Goal: Communication & Community: Answer question/provide support

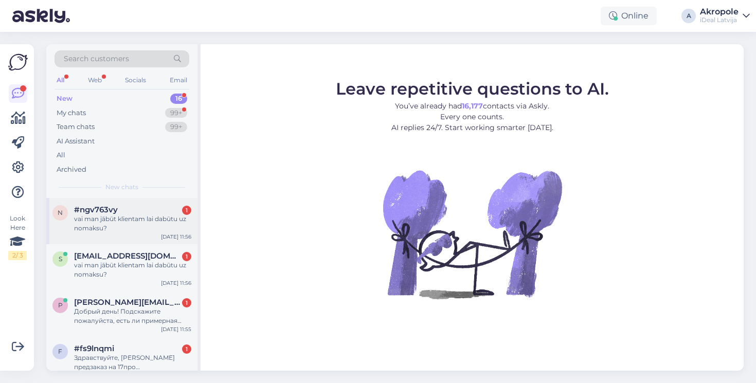
click at [142, 225] on div "vai man jābūt klientam lai dabūtu uz nomaksu?" at bounding box center [132, 223] width 117 height 19
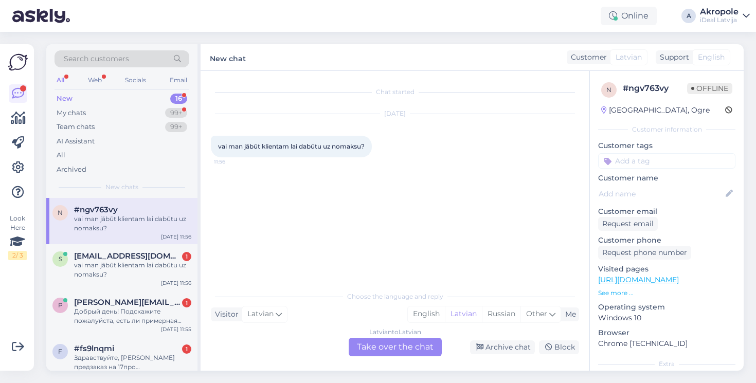
click at [392, 344] on div "Latvian to Latvian Take over the chat" at bounding box center [394, 347] width 93 height 19
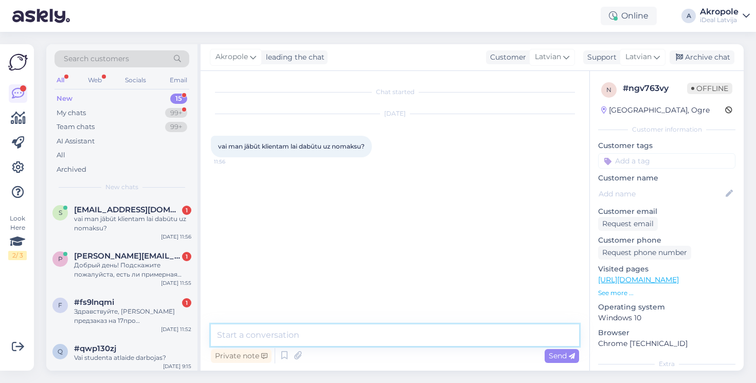
click at [375, 344] on textarea at bounding box center [395, 335] width 368 height 22
type textarea "Labdien!"
type textarea "Nē, [PERSON_NAME] var paņemt ierīci uz nomaksu"
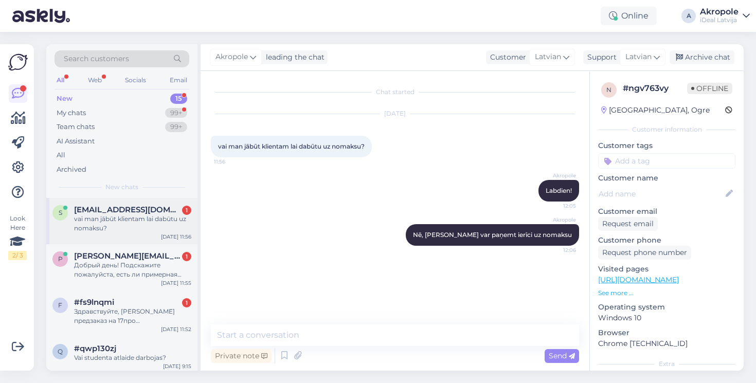
click at [178, 223] on div "vai man jābūt klientam lai dabūtu uz nomaksu?" at bounding box center [132, 223] width 117 height 19
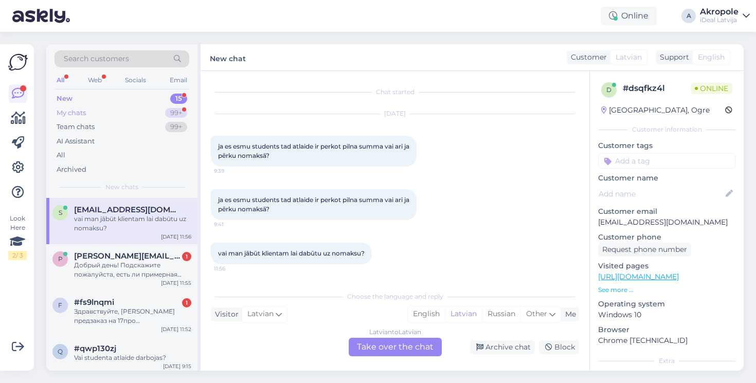
click at [139, 108] on div "My chats 99+" at bounding box center [121, 113] width 135 height 14
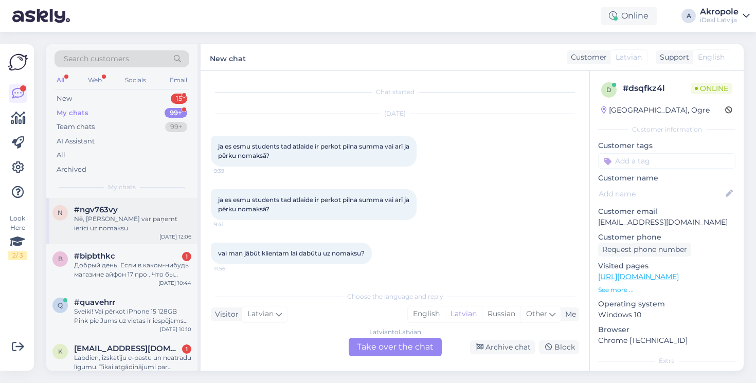
click at [136, 219] on div "Nē, [PERSON_NAME] var paņemt ierīci uz nomaksu" at bounding box center [132, 223] width 117 height 19
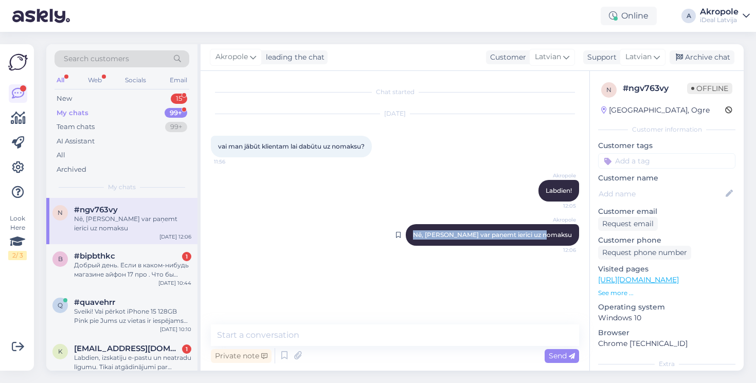
drag, startPoint x: 442, startPoint y: 233, endPoint x: 577, endPoint y: 236, distance: 135.2
click at [577, 236] on div "Akropole Nē, jebkurš var paņemt ierīci uz nomaksu 12:06" at bounding box center [492, 235] width 173 height 22
copy span "Nē, [PERSON_NAME] var paņemt ierīci uz nomaksu"
click at [151, 97] on div "New 15" at bounding box center [121, 98] width 135 height 14
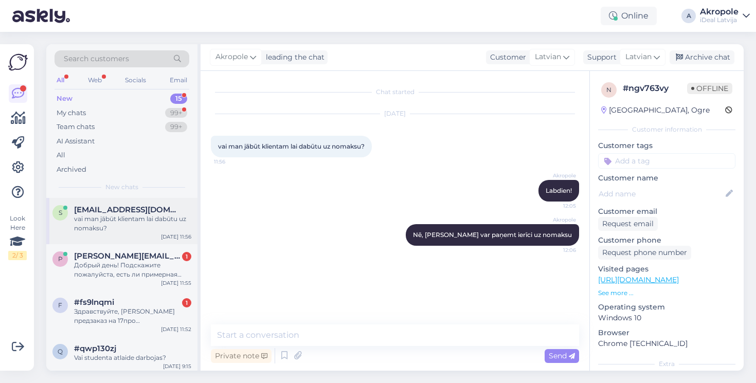
click at [133, 217] on div "vai man jābūt klientam lai dabūtu uz nomaksu?" at bounding box center [132, 223] width 117 height 19
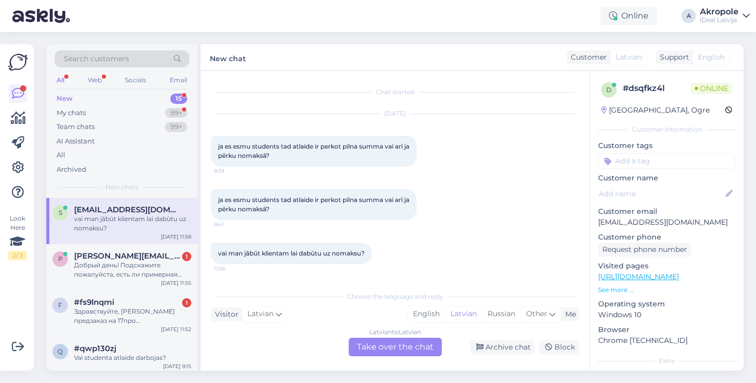
click at [391, 347] on div "Latvian to Latvian Take over the chat" at bounding box center [394, 347] width 93 height 19
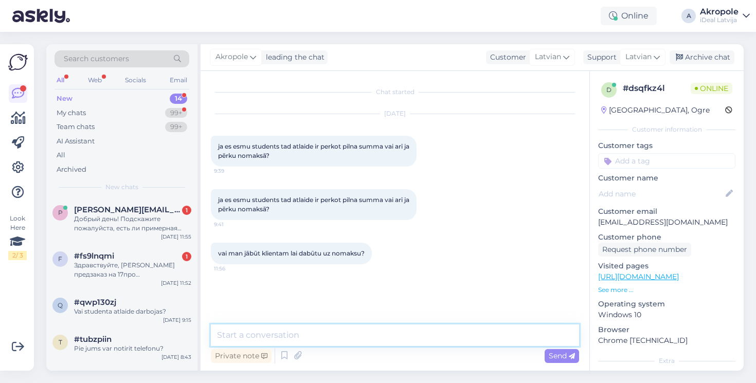
click at [354, 338] on textarea at bounding box center [395, 335] width 368 height 22
type textarea "Labdien!"
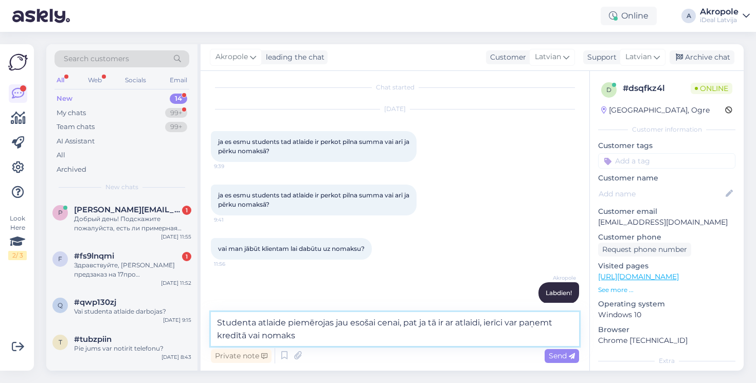
type textarea "Studenta atlaide piemērojas jau esošai cenai, pat ja tā ir ar atlaidi, ierīci v…"
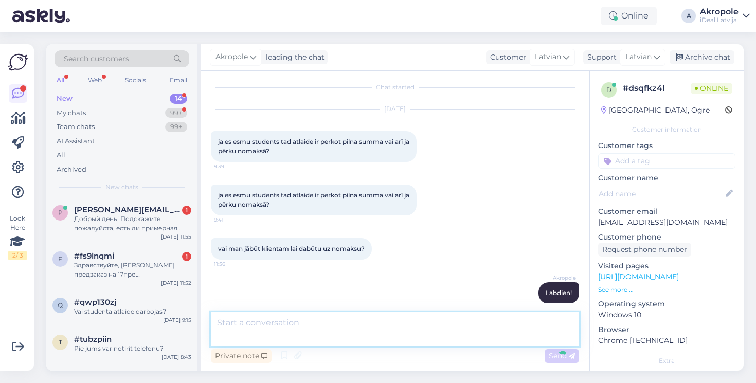
scroll to position [58, 0]
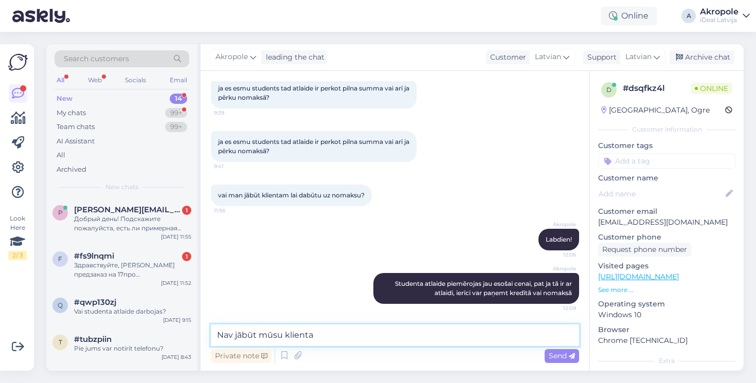
type textarea "Nav jābūt mūsu klientam"
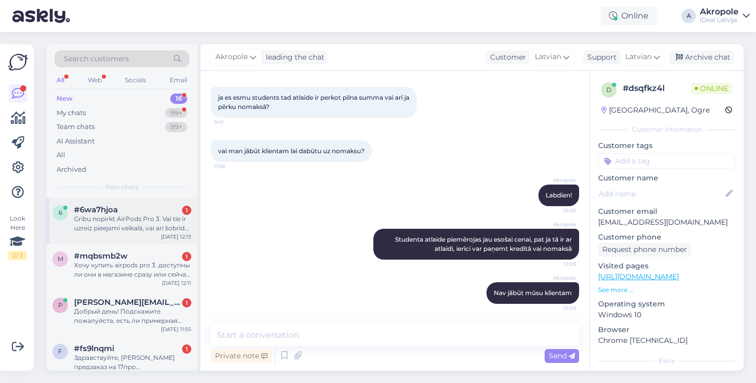
click at [134, 220] on div "Gribu nopirkt AirPods Pro 3. Vai tie ir uzreiz pieejami veikalā, vai arī šobrīd…" at bounding box center [132, 223] width 117 height 19
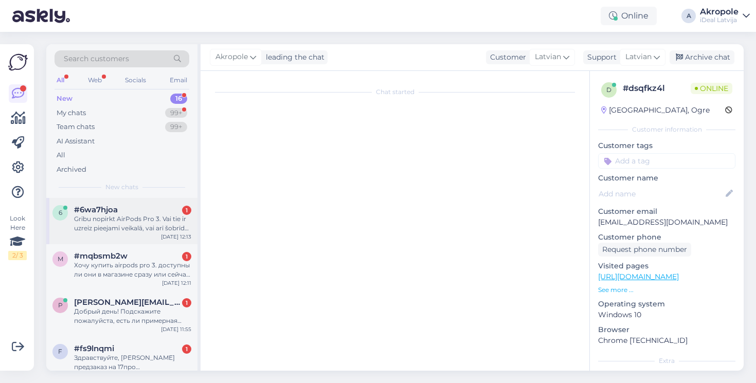
scroll to position [0, 0]
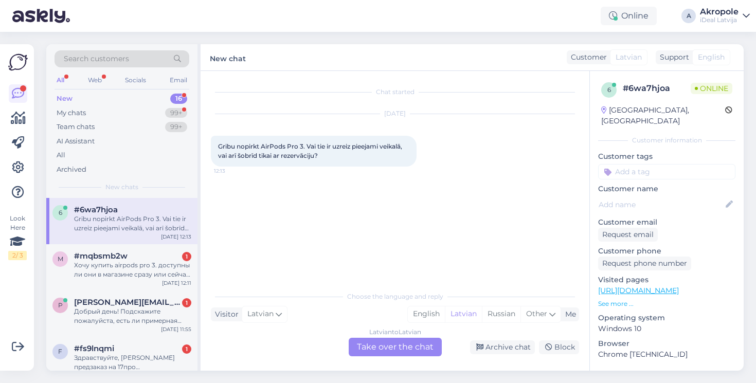
click at [387, 349] on div "Latvian to Latvian Take over the chat" at bounding box center [394, 347] width 93 height 19
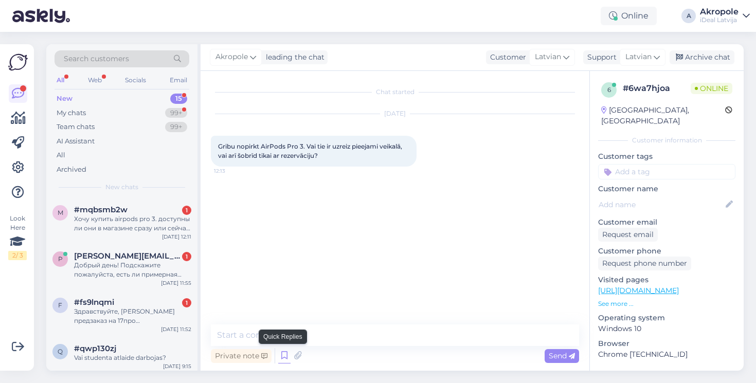
click at [280, 356] on icon at bounding box center [284, 355] width 12 height 15
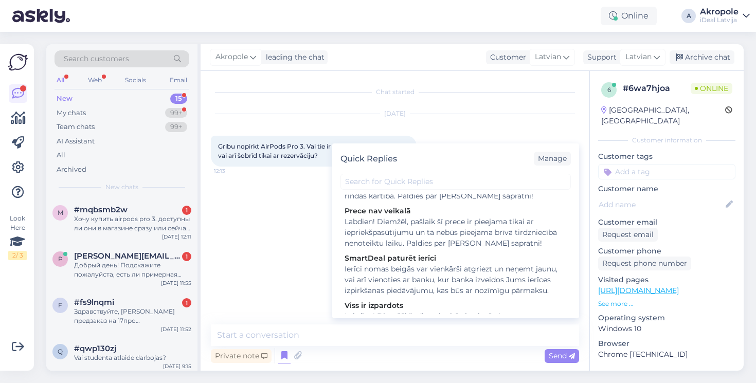
scroll to position [276, 0]
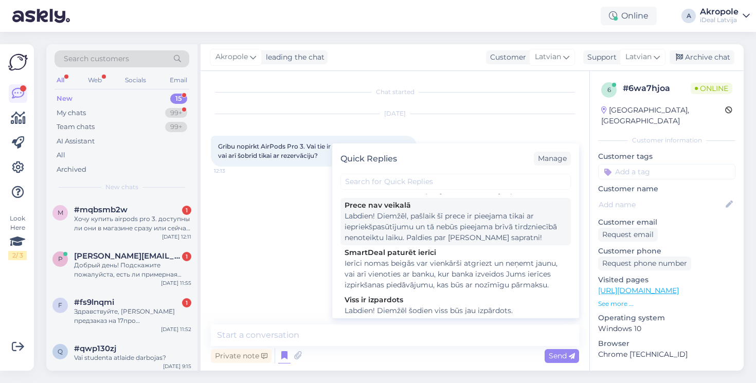
click at [438, 236] on div "Labdien! Diemžēl, pašlaik šī prece ir pieejama tikai ar iepriekšpasūtījumu un t…" at bounding box center [455, 227] width 222 height 32
type textarea "Labdien! Diemžēl, pašlaik šī prece ir pieejama tikai ar iepriekšpasūtījumu un t…"
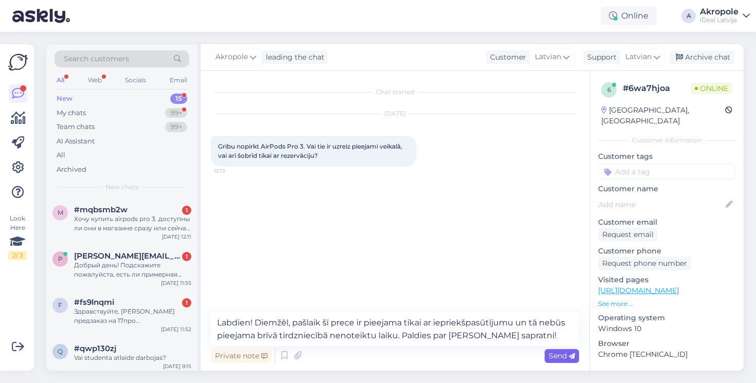
click at [558, 356] on span "Send" at bounding box center [561, 355] width 26 height 9
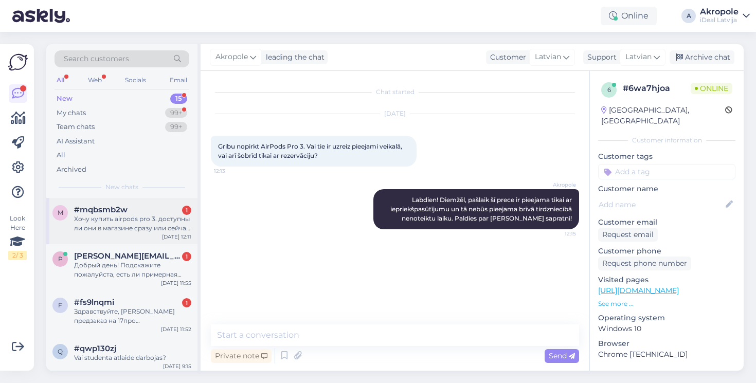
click at [152, 224] on div "Хочу купить airpods pro 3. доступны ли они в магазине сразу или сейчас только п…" at bounding box center [132, 223] width 117 height 19
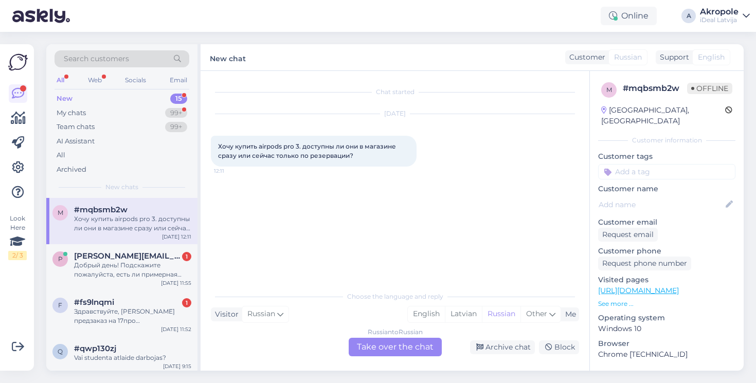
click at [380, 348] on div "Russian to Russian Take over the chat" at bounding box center [394, 347] width 93 height 19
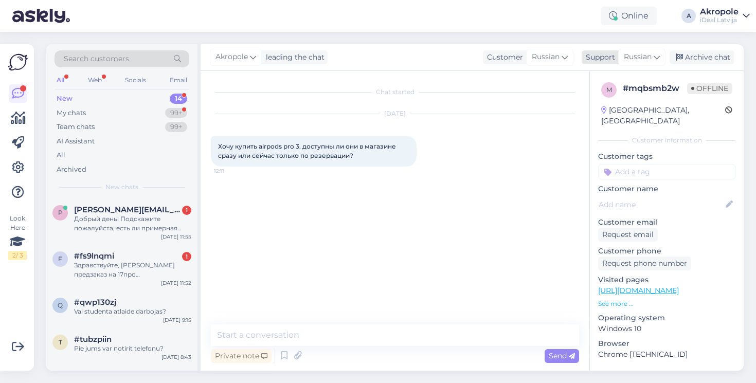
click at [641, 56] on span "Russian" at bounding box center [637, 56] width 28 height 11
type input "lat"
click at [620, 103] on link "Latvian" at bounding box center [623, 103] width 113 height 16
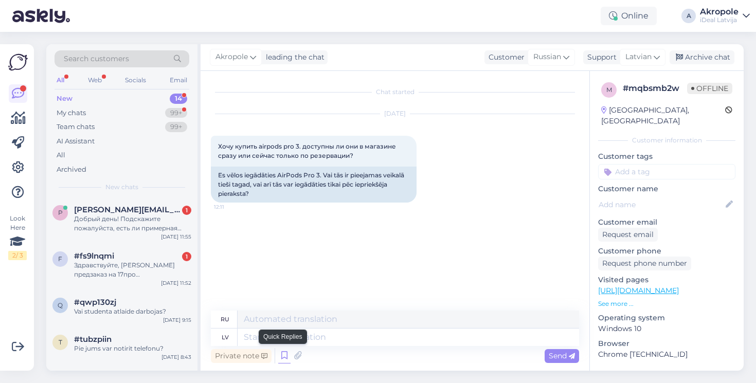
click at [286, 357] on icon at bounding box center [284, 355] width 12 height 15
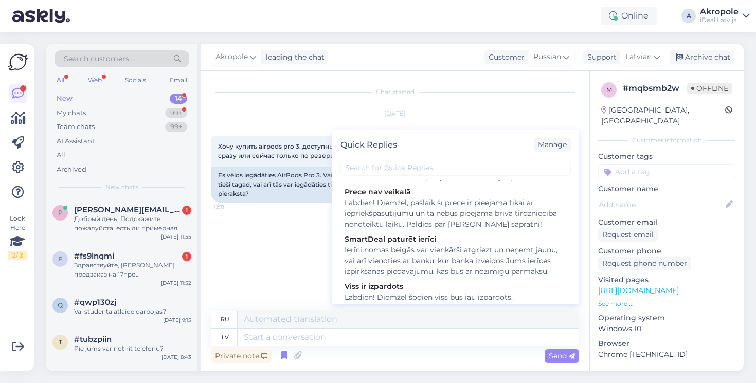
scroll to position [274, 0]
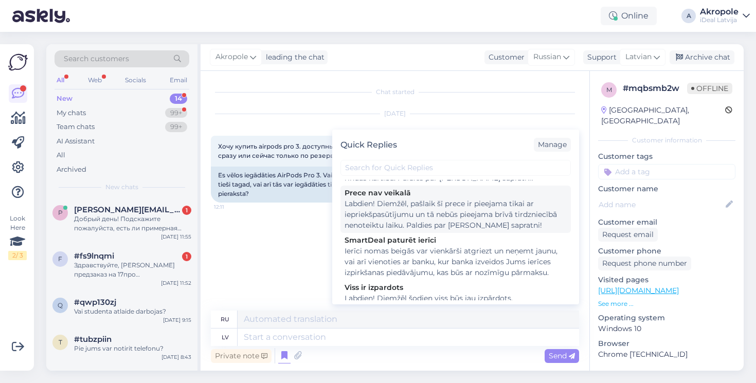
click at [430, 231] on div "Labdien! Diemžēl, pašlaik šī prece ir pieejama tikai ar iepriekšpasūtījumu un t…" at bounding box center [455, 214] width 222 height 32
type textarea "Здравствуйте! К сожалению, этот товар в настоящее время доступен только для пре…"
type textarea "Labdien! Diemžēl, pašlaik šī prece ir pieejama tikai ar iepriekšpasūtījumu un t…"
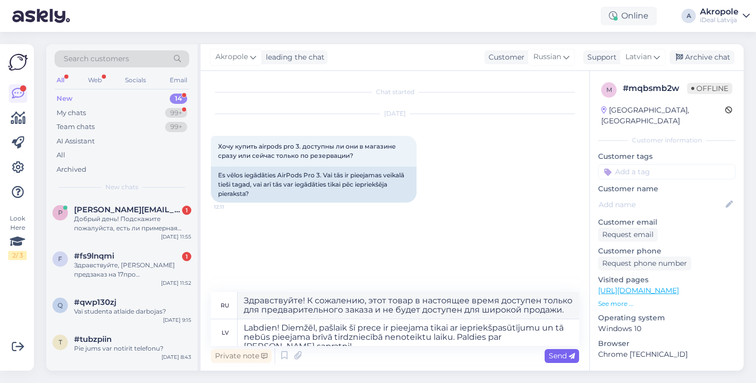
click at [553, 359] on span "Send" at bounding box center [561, 355] width 26 height 9
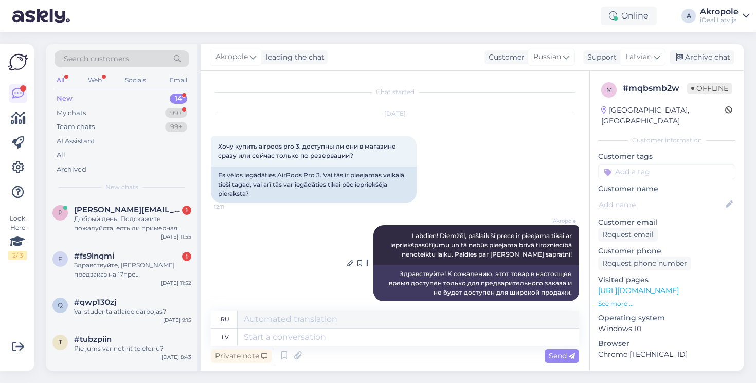
scroll to position [11, 0]
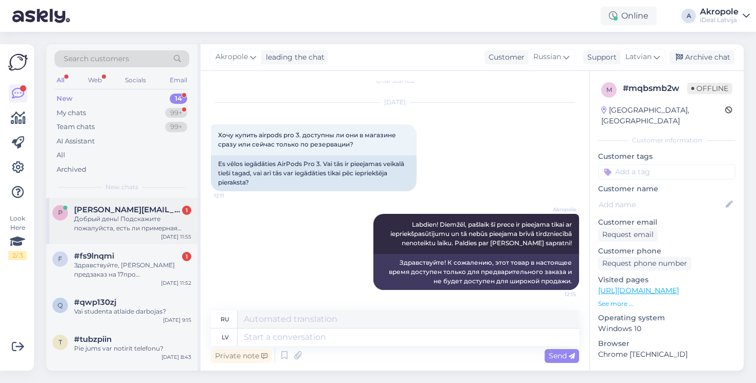
click at [141, 229] on div "Добрый день! Подскажите пожалуйста, есть ли примерная дата получения по заказу …" at bounding box center [132, 223] width 117 height 19
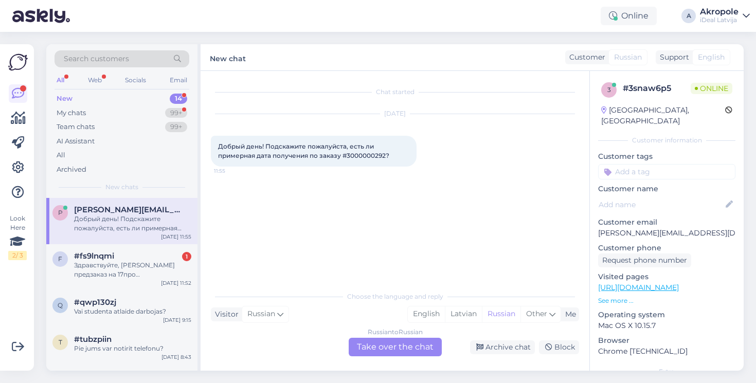
click at [383, 344] on div "Russian to Russian Take over the chat" at bounding box center [394, 347] width 93 height 19
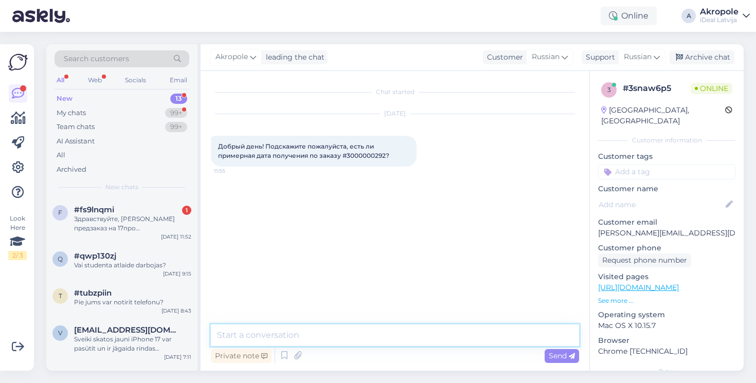
click at [317, 340] on textarea at bounding box center [395, 335] width 368 height 22
type textarea "Добрый день!"
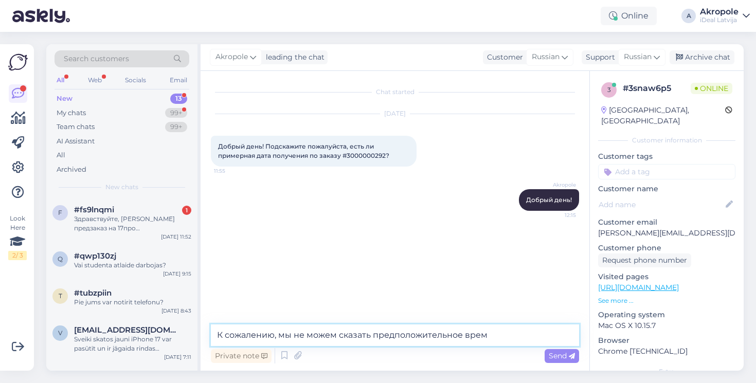
type textarea "К сожалению, мы не можем сказать предположительное время"
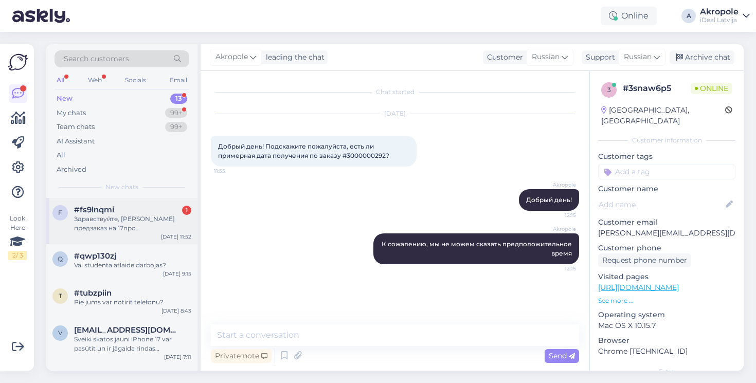
click at [154, 211] on div "#fs9lnqmi 1" at bounding box center [132, 209] width 117 height 9
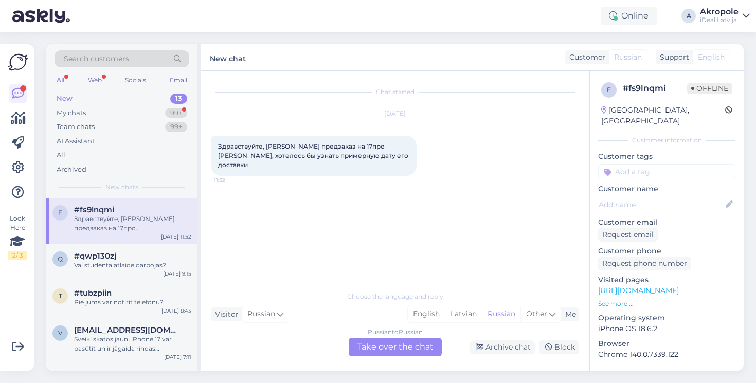
click at [393, 354] on div "Russian to Russian Take over the chat" at bounding box center [394, 347] width 93 height 19
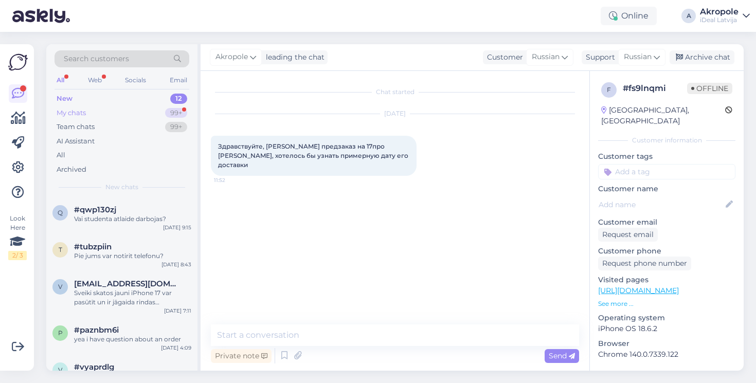
click at [152, 111] on div "My chats 99+" at bounding box center [121, 113] width 135 height 14
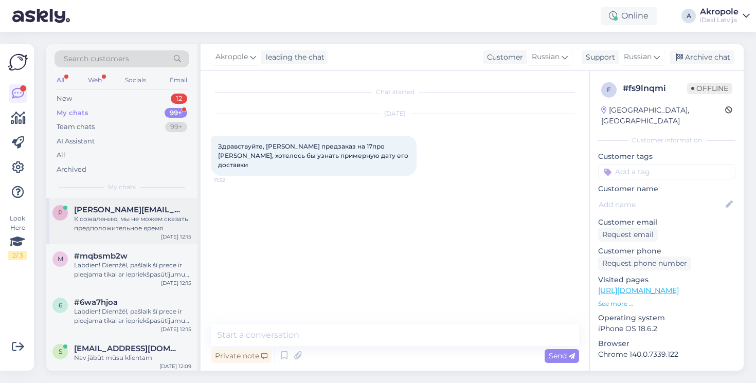
click at [118, 230] on div "К сожалению, мы не можем сказать предположительное время" at bounding box center [132, 223] width 117 height 19
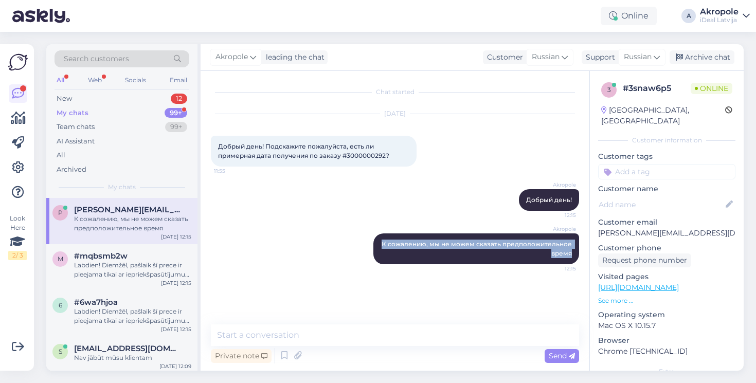
drag, startPoint x: 576, startPoint y: 256, endPoint x: 358, endPoint y: 228, distance: 219.7
click at [358, 228] on div "Akropole К сожалению, мы не можем сказать предположительное время 12:15" at bounding box center [395, 248] width 368 height 53
copy span "К сожалению, мы не можем сказать предположительное время"
click at [150, 108] on div "My chats 99+" at bounding box center [121, 113] width 135 height 14
click at [141, 94] on div "New 12" at bounding box center [121, 98] width 135 height 14
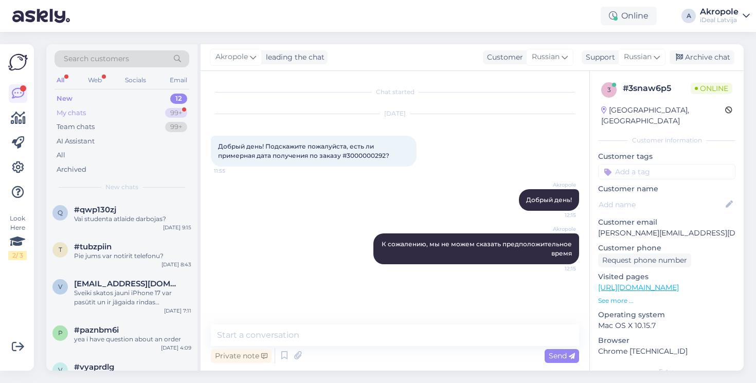
click at [137, 109] on div "My chats 99+" at bounding box center [121, 113] width 135 height 14
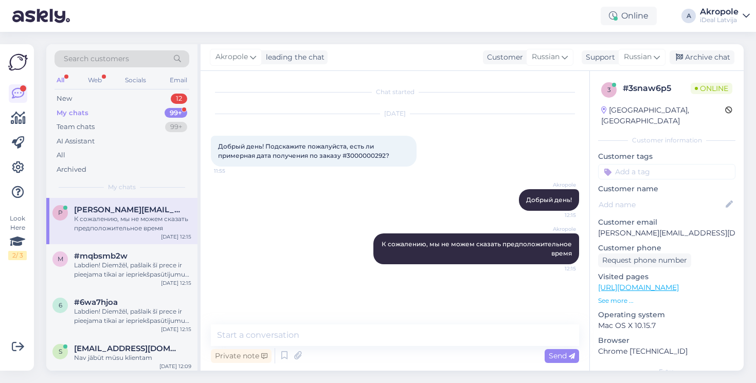
click at [136, 215] on div "К сожалению, мы не можем сказать предположительное время" at bounding box center [132, 223] width 117 height 19
click at [137, 263] on div "Labdien! Diemžēl, pašlaik šī prece ir pieejama tikai ar iepriekšpasūtījumu un t…" at bounding box center [132, 270] width 117 height 19
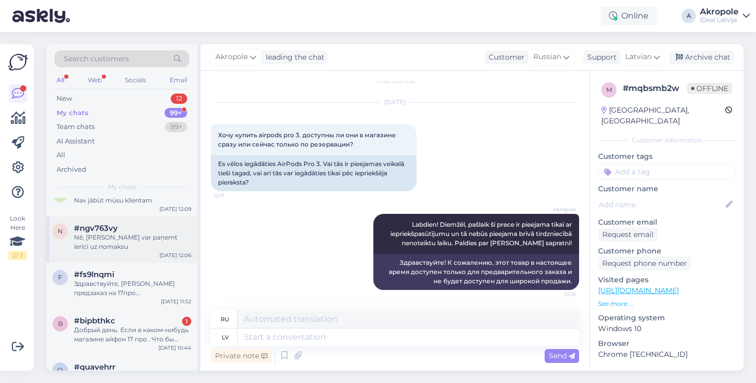
scroll to position [157, 0]
click at [136, 333] on div "Добрый день. Если в каком-нибудь магазине айфон 17 про . Что бы можно было купи…" at bounding box center [132, 335] width 117 height 19
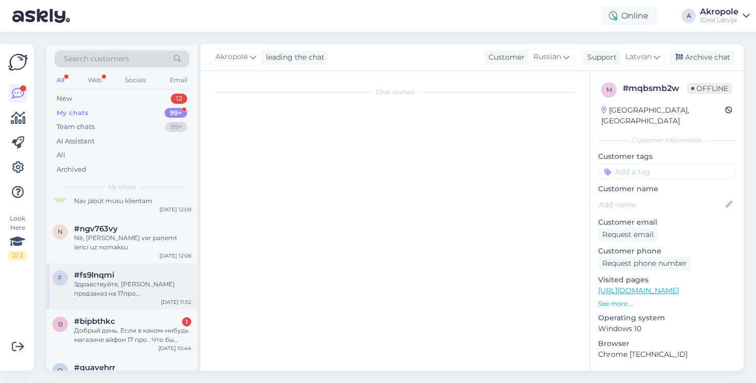
scroll to position [159, 0]
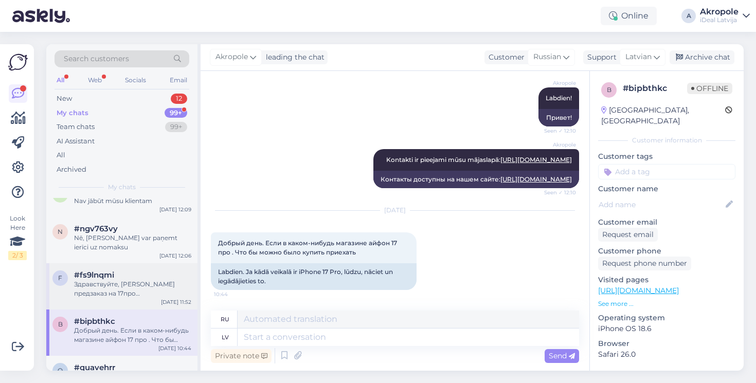
click at [134, 288] on div "Здравствуйте, [PERSON_NAME] предзаказ на 17про [PERSON_NAME], хотелось бы узнат…" at bounding box center [132, 289] width 117 height 19
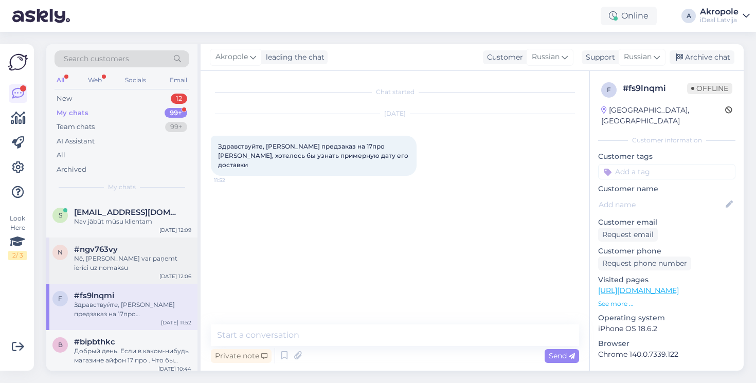
scroll to position [141, 0]
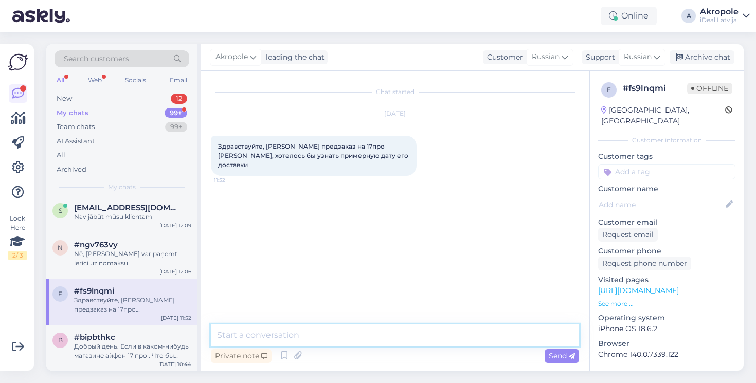
click at [376, 339] on textarea at bounding box center [395, 335] width 368 height 22
type textarea "L"
type textarea "Добрый день!"
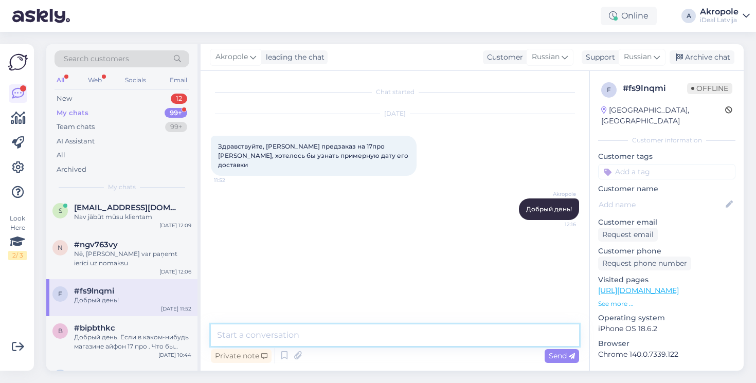
paste textarea "К сожалению, мы не можем сказать предположительное время"
type textarea "К сожалению, мы не можем сказать предположительное время"
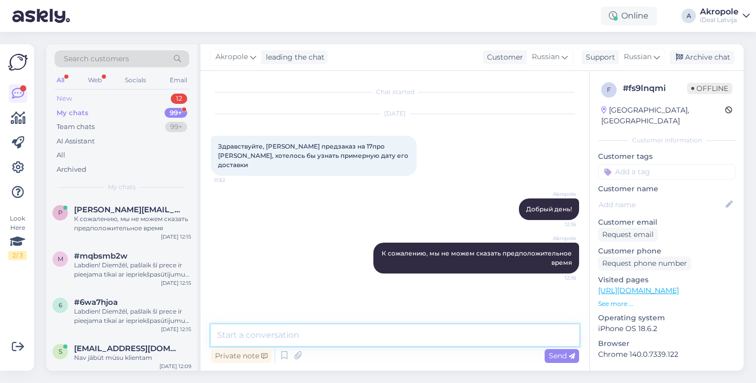
scroll to position [-1, 0]
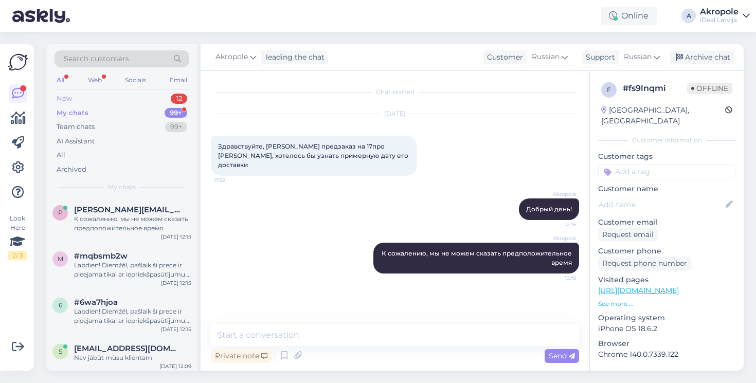
click at [137, 97] on div "New 12" at bounding box center [121, 98] width 135 height 14
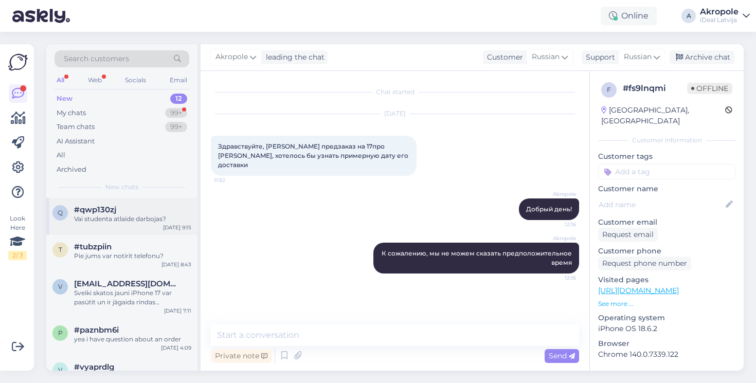
click at [127, 228] on div "q #qwp130zj Vai studenta atlaide darbojas? [DATE] 9:15" at bounding box center [121, 216] width 151 height 37
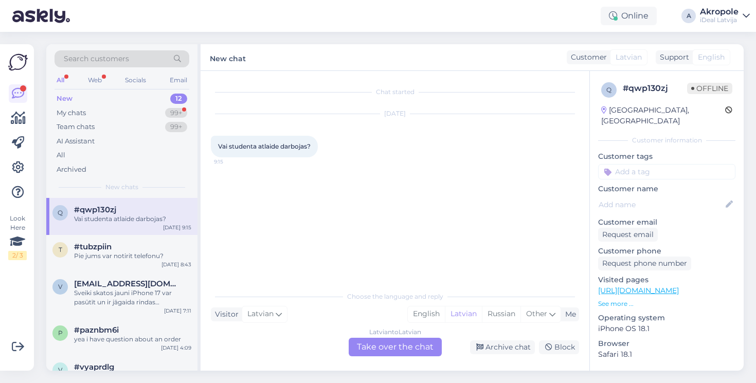
click at [368, 353] on div "Latvian to Latvian Take over the chat" at bounding box center [394, 347] width 93 height 19
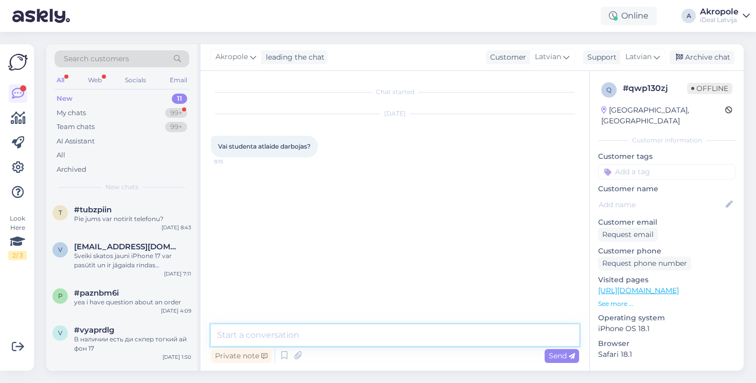
click at [321, 340] on textarea at bounding box center [395, 335] width 368 height 22
type textarea "Labdien!"
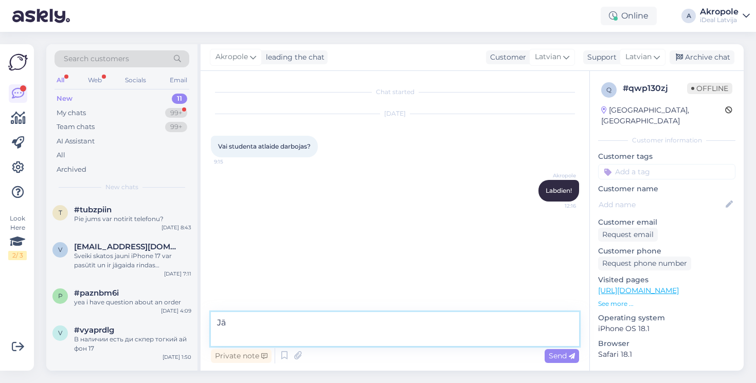
paste textarea "[URL][DOMAIN_NAME]"
type textarea "Jā [URL][DOMAIN_NAME]"
